Goal: Transaction & Acquisition: Purchase product/service

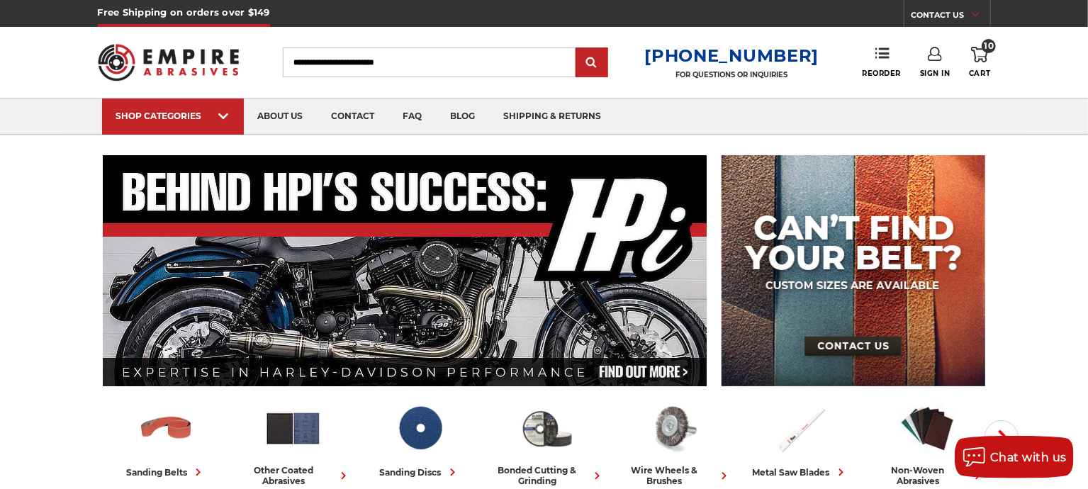
click at [1041, 43] on header "Free Shipping on orders over $149 CONTACT US Monday - Friday (excluding holiday…" at bounding box center [544, 67] width 1088 height 135
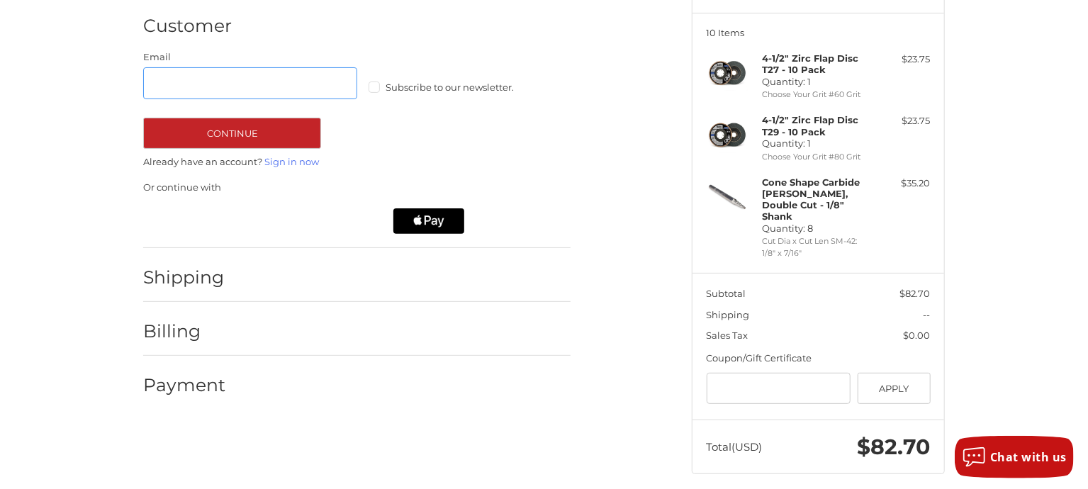
scroll to position [168, 0]
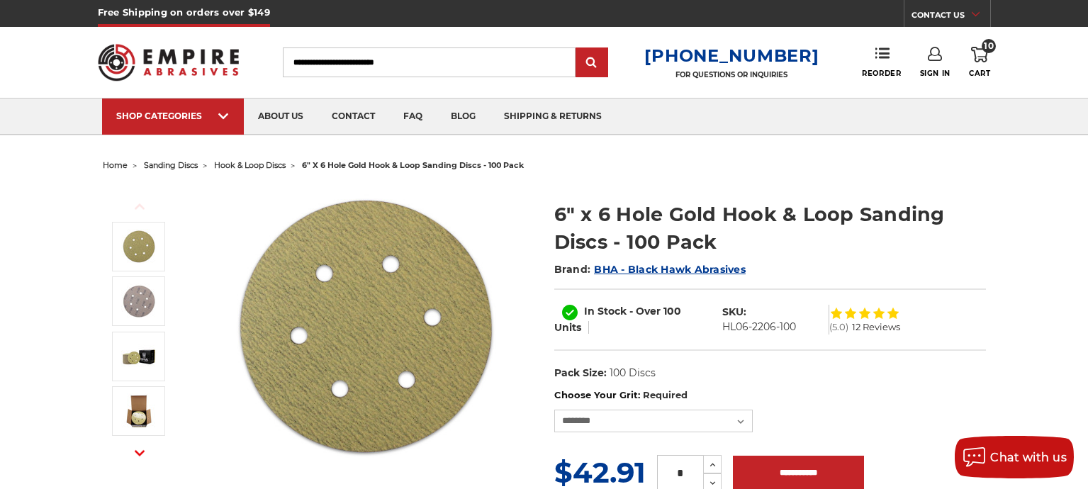
select select "***"
click at [276, 169] on span "hook & loop discs" at bounding box center [250, 165] width 72 height 10
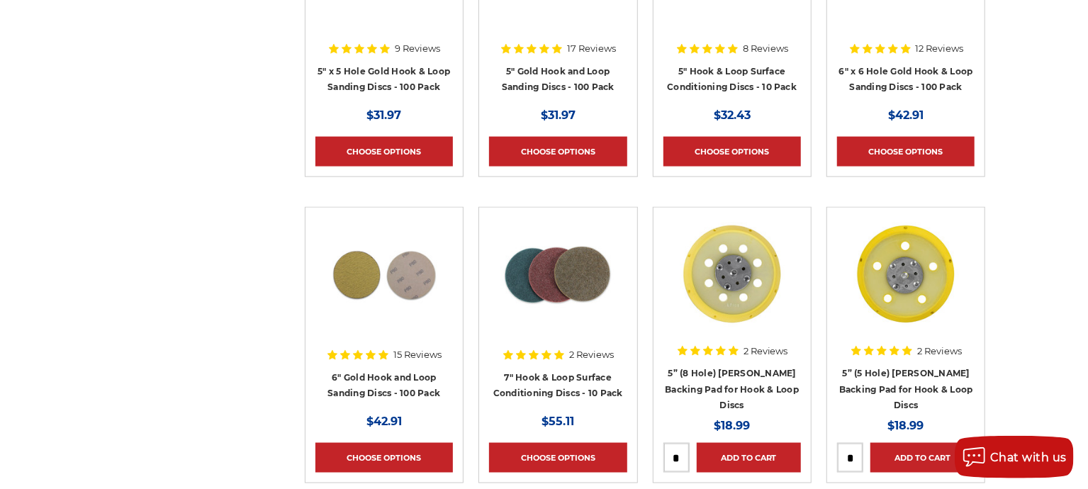
scroll to position [1030, 0]
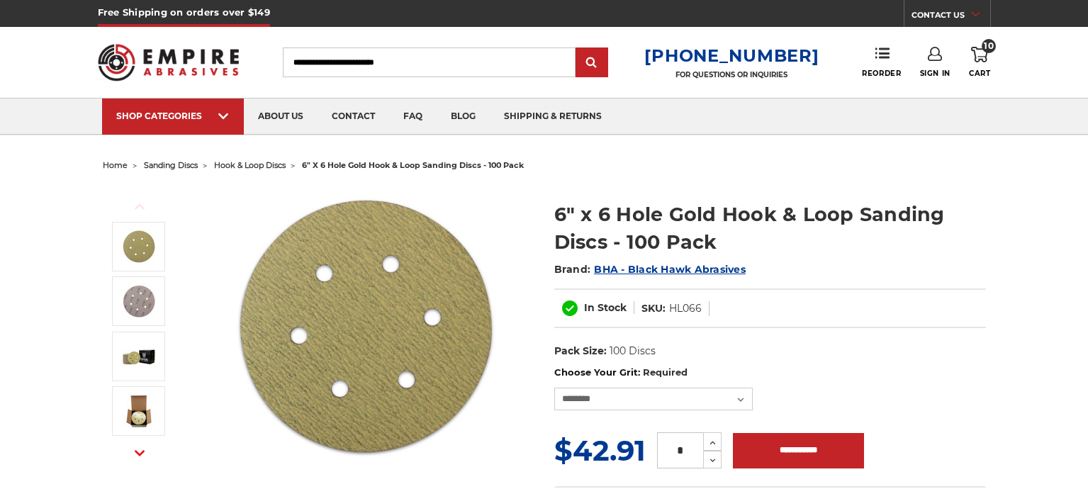
select select "***"
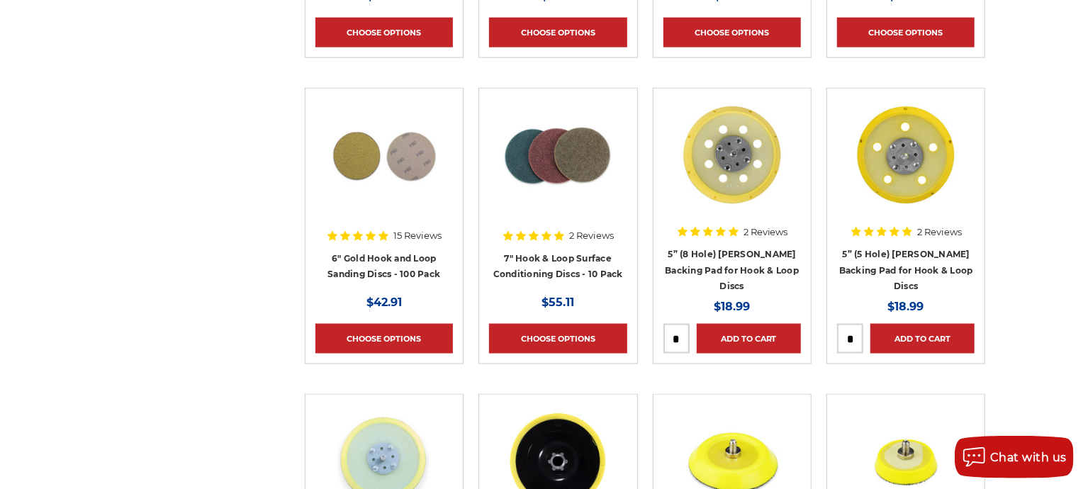
scroll to position [1145, 0]
click at [354, 261] on link "6" Gold Hook and Loop Sanding Discs - 100 Pack" at bounding box center [383, 266] width 113 height 27
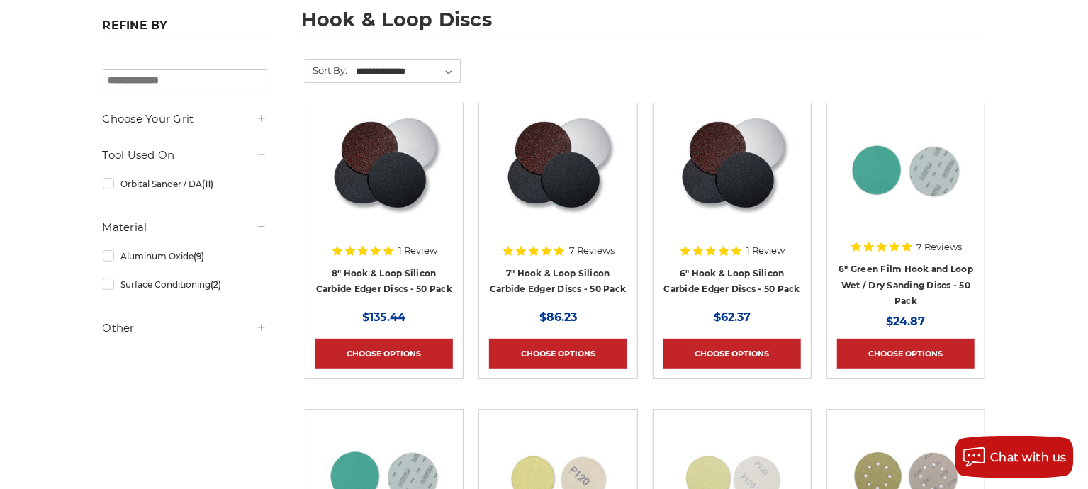
scroll to position [213, 0]
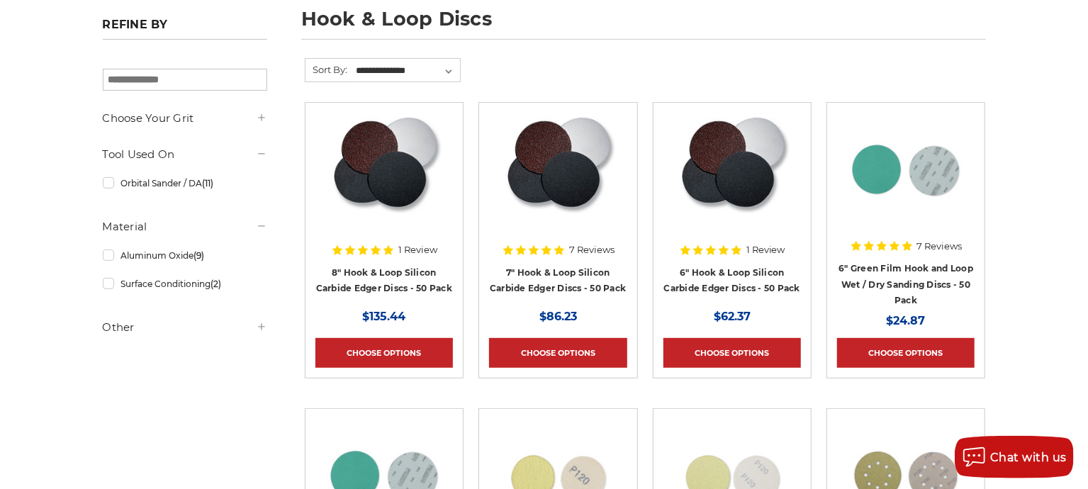
click at [259, 327] on use at bounding box center [261, 326] width 6 height 6
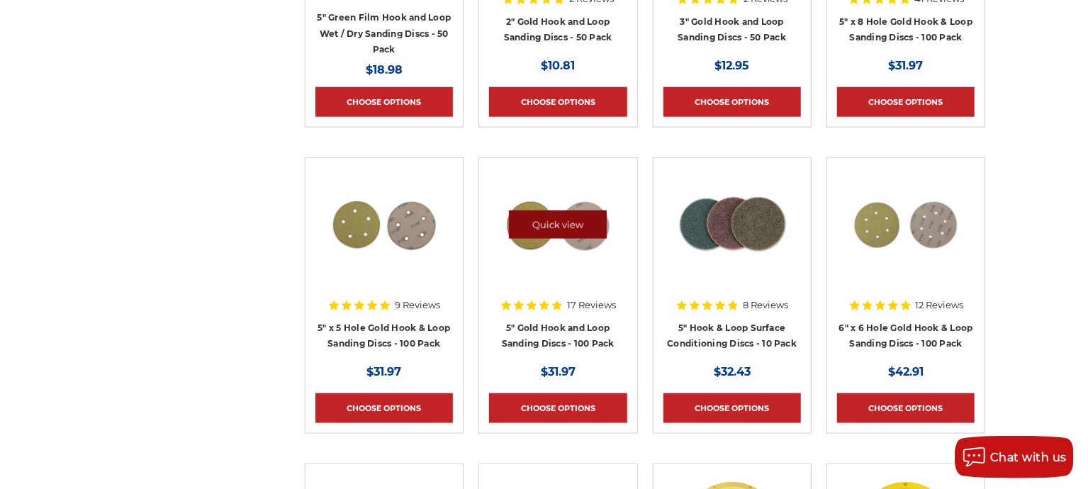
scroll to position [792, 0]
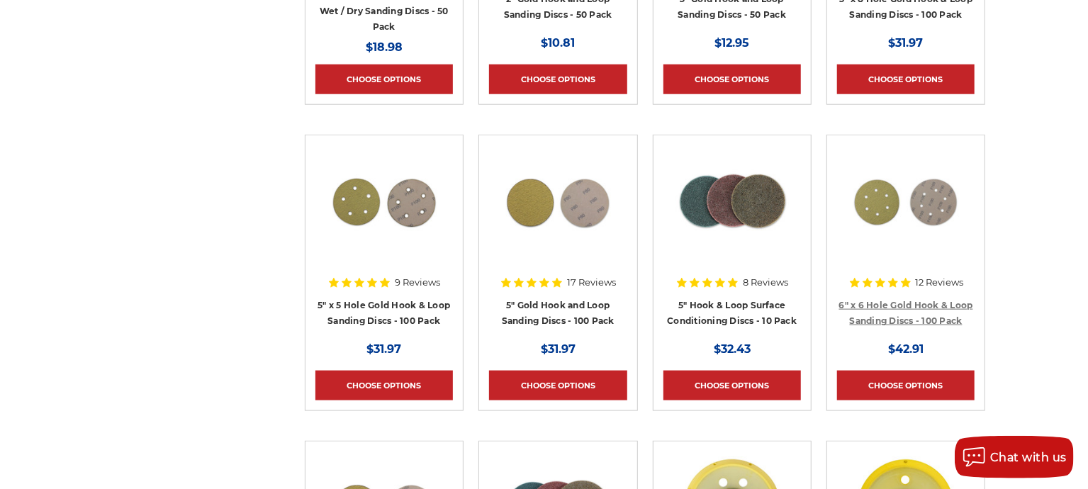
click at [924, 303] on link "6" x 6 Hole Gold Hook & Loop Sanding Discs - 100 Pack" at bounding box center [906, 313] width 134 height 27
